Goal: Use online tool/utility

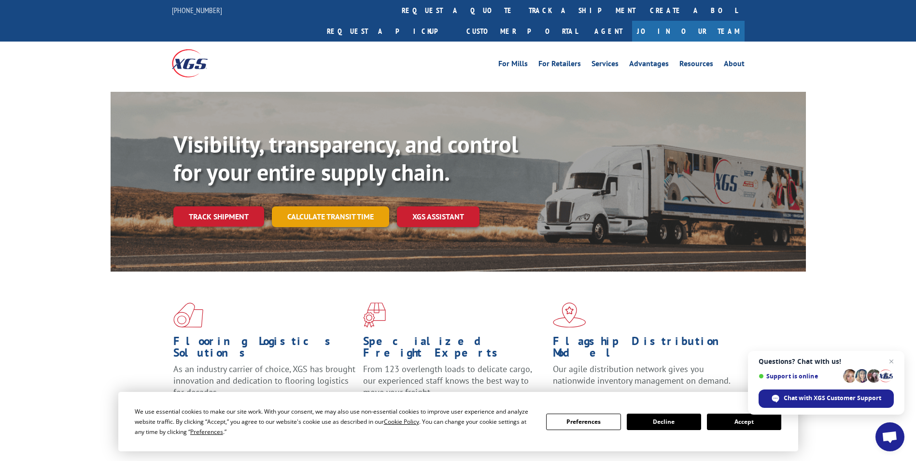
click at [338, 206] on link "Calculate transit time" at bounding box center [330, 216] width 117 height 21
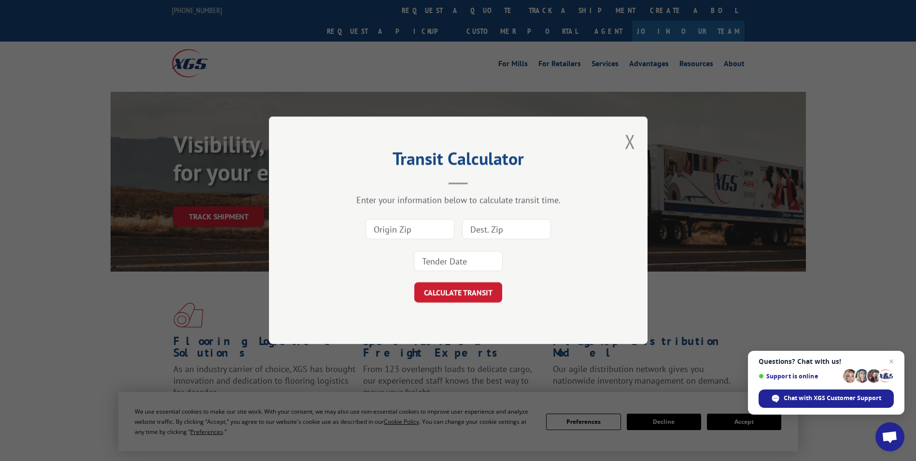
click at [432, 231] on input at bounding box center [410, 229] width 89 height 20
type input "91406"
click at [503, 226] on input at bounding box center [506, 229] width 89 height 20
type input "94560"
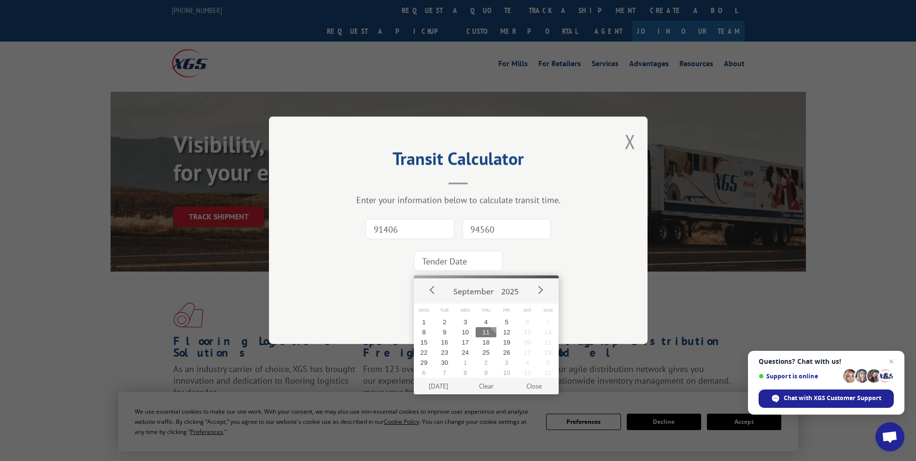
click at [457, 268] on input at bounding box center [458, 261] width 89 height 20
click at [509, 332] on button "12" at bounding box center [506, 332] width 21 height 10
type input "[DATE]"
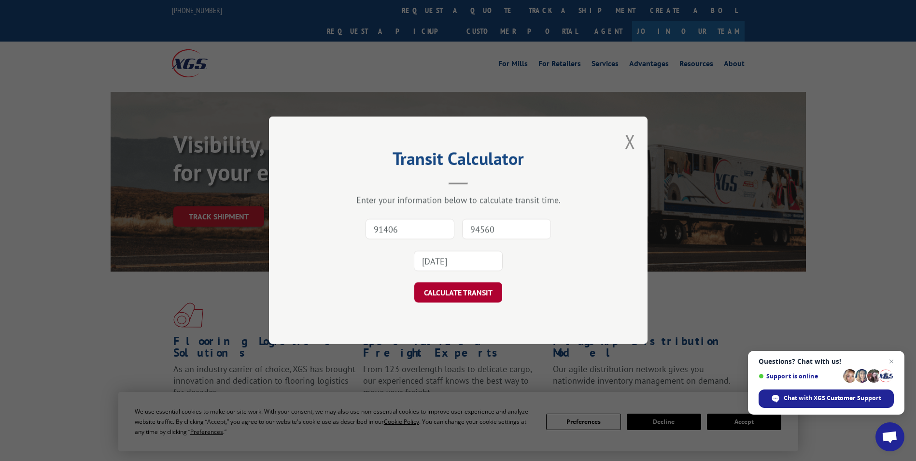
click at [476, 287] on button "CALCULATE TRANSIT" at bounding box center [458, 293] width 88 height 20
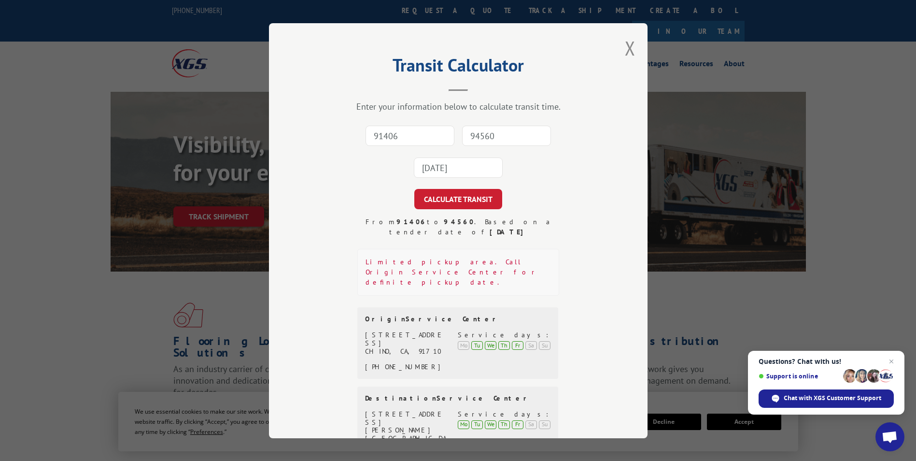
scroll to position [63, 0]
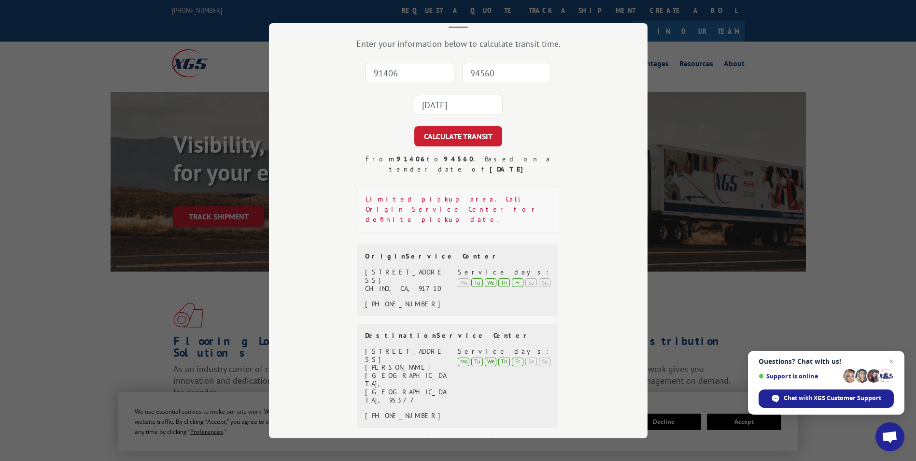
drag, startPoint x: 69, startPoint y: 88, endPoint x: 71, endPoint y: 14, distance: 73.4
click at [69, 87] on div "Transit Calculator Enter your information below to calculate transit time. 9140…" at bounding box center [458, 230] width 916 height 461
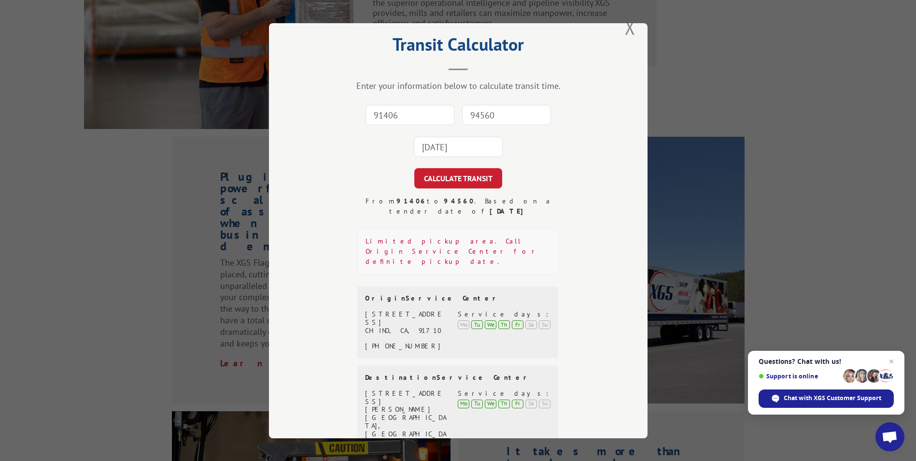
scroll to position [0, 0]
